Goal: Find specific page/section: Find specific page/section

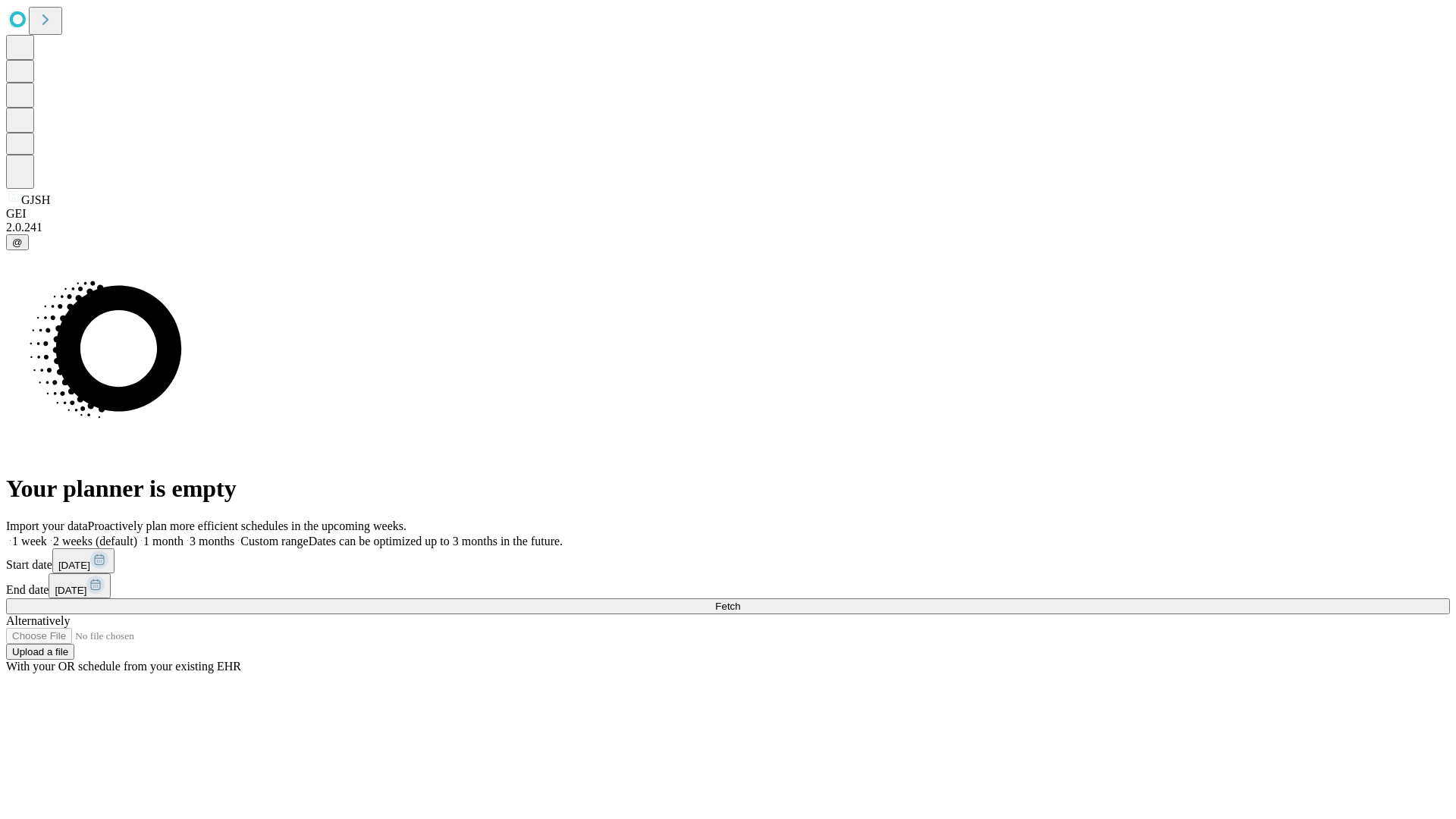
click at [740, 600] on span "Fetch" at bounding box center [728, 606] width 25 height 11
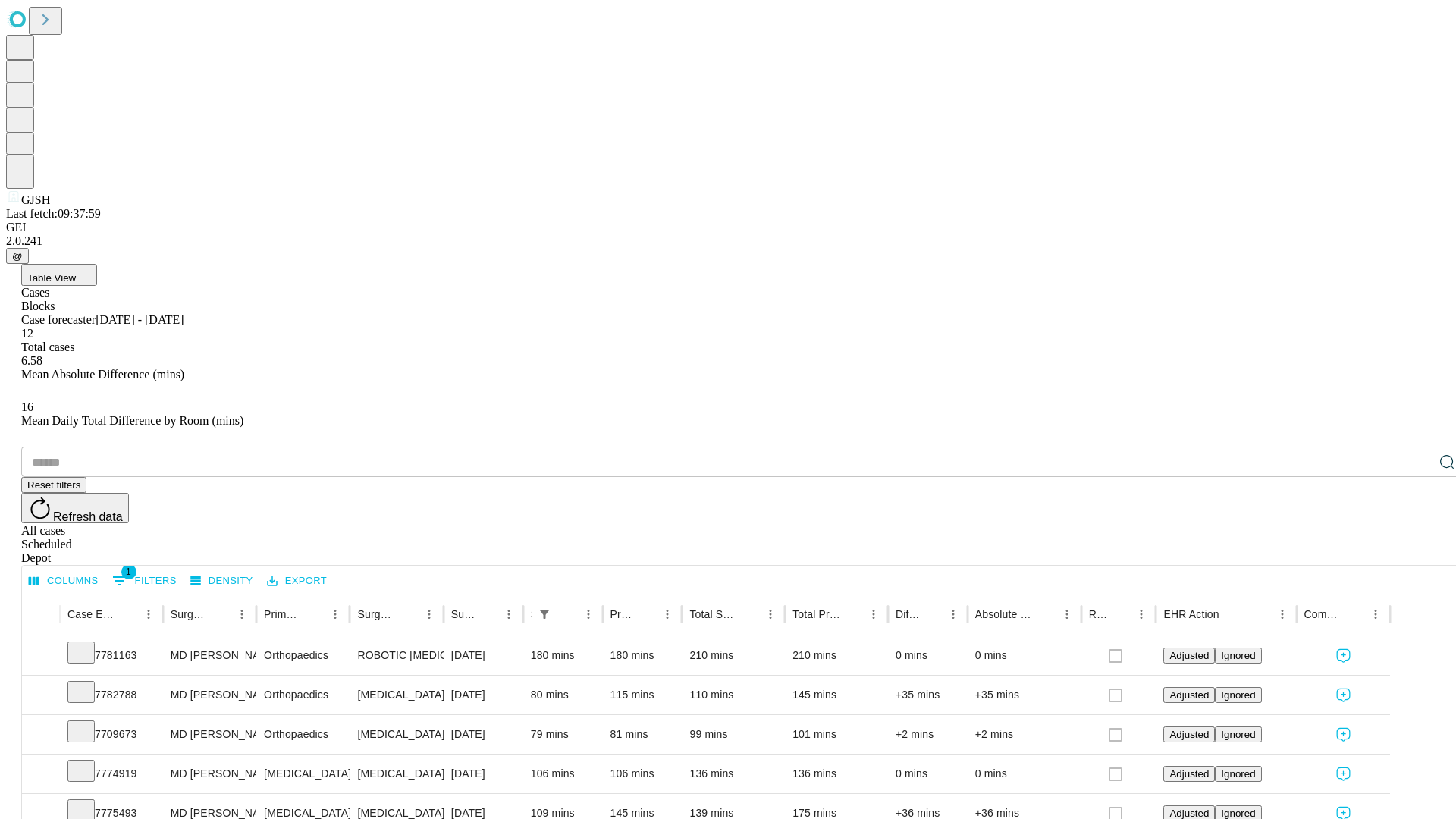
click at [1416, 552] on div "Depot" at bounding box center [743, 558] width 1444 height 14
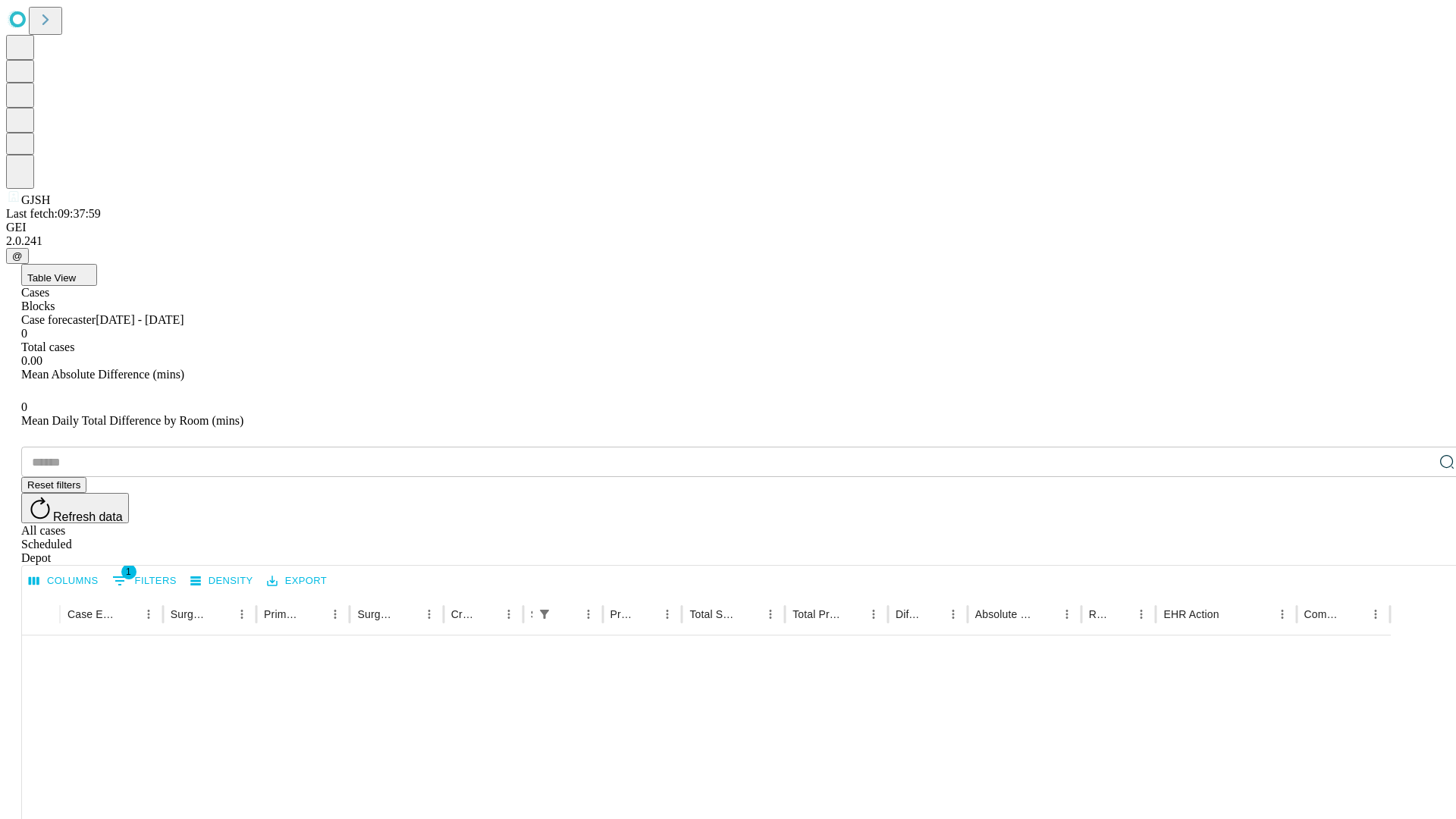
click at [1293, 524] on div "All cases" at bounding box center [743, 530] width 1444 height 14
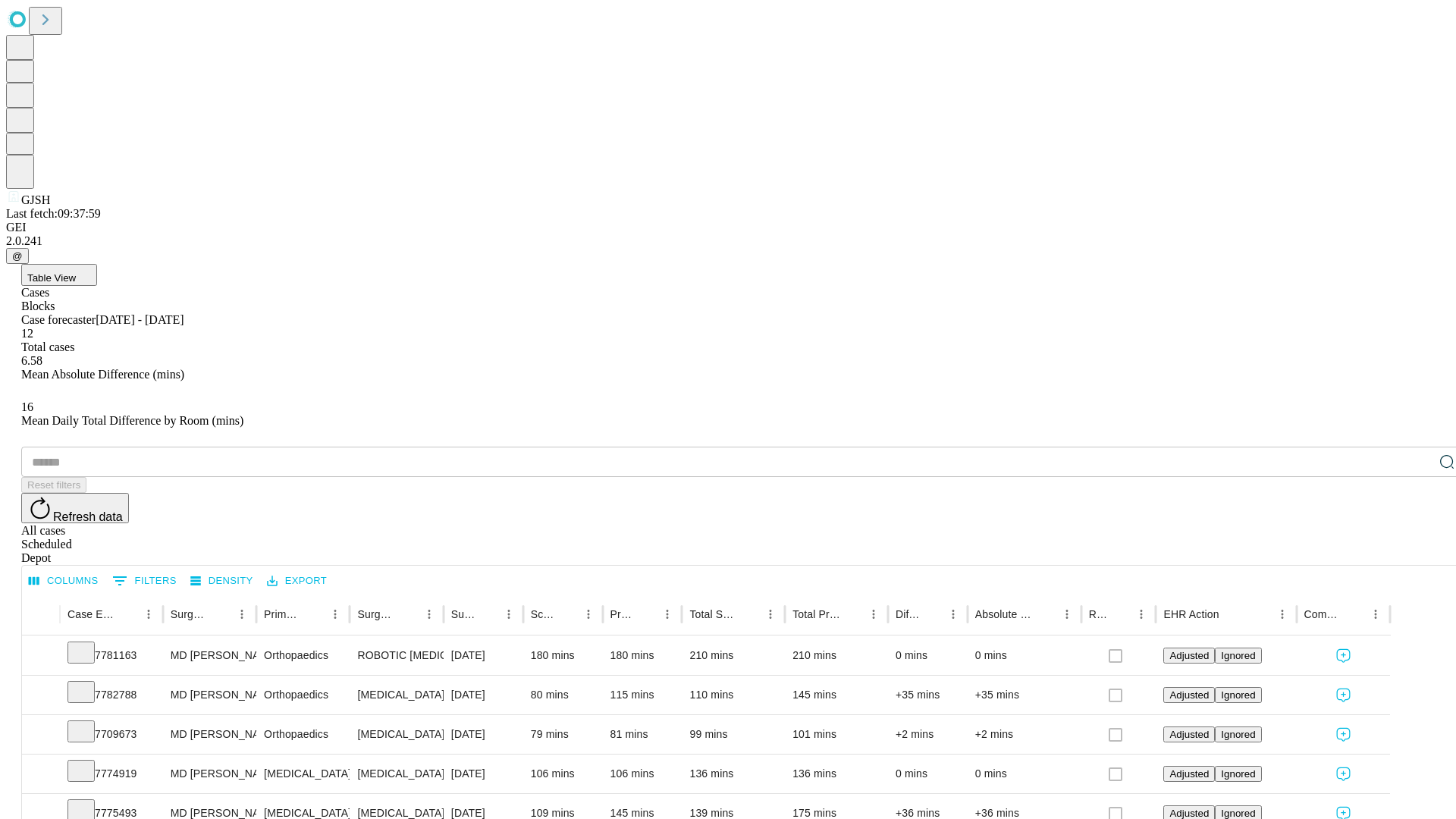
type input "*******"
